Goal: Information Seeking & Learning: Learn about a topic

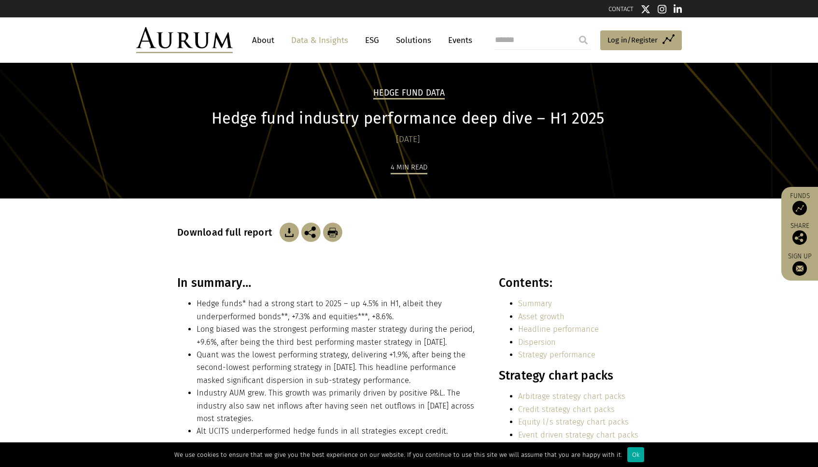
click at [220, 42] on img at bounding box center [184, 40] width 97 height 26
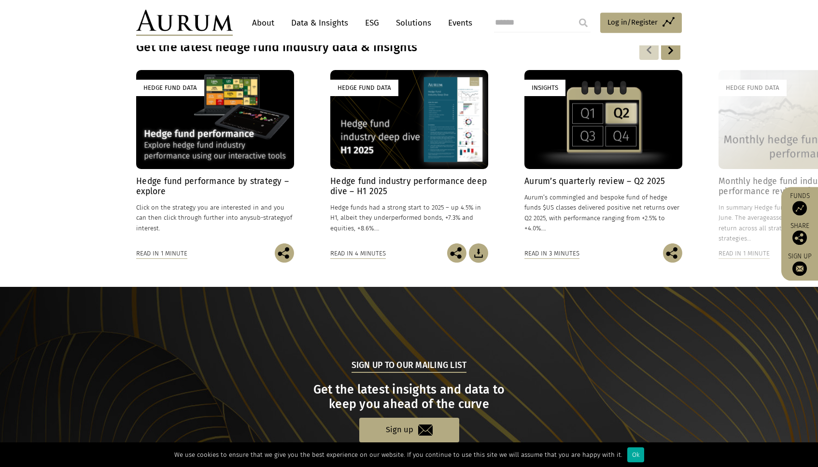
scroll to position [698, 0]
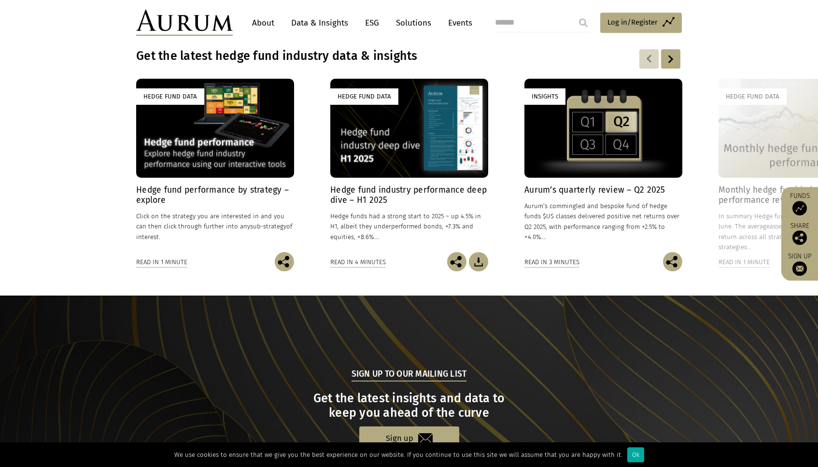
click at [212, 150] on div "Hedge Fund Data" at bounding box center [215, 128] width 158 height 98
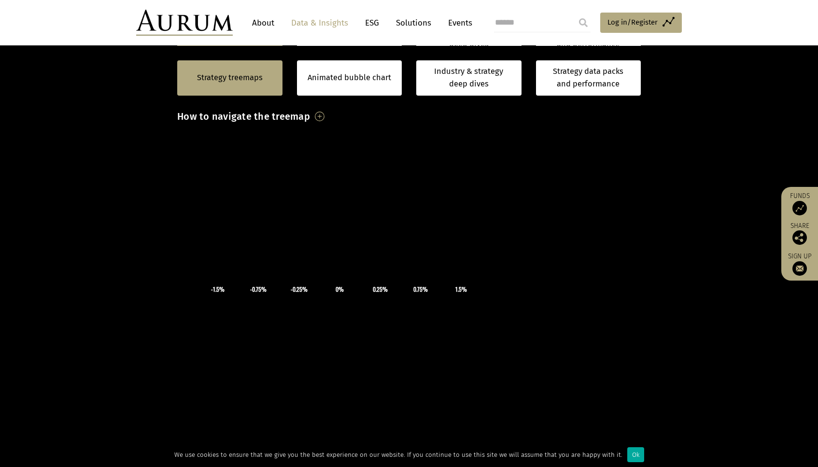
scroll to position [249, 0]
